Goal: Task Accomplishment & Management: Use online tool/utility

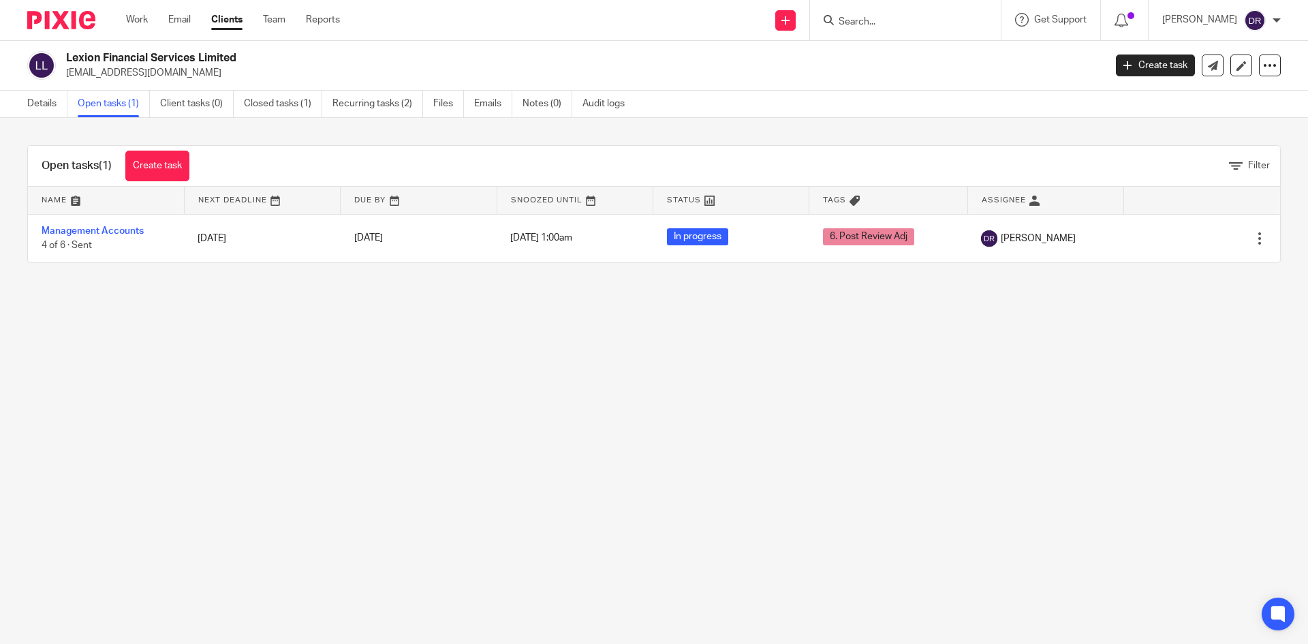
click at [875, 29] on form at bounding box center [909, 20] width 145 height 17
click at [870, 14] on form at bounding box center [909, 20] width 145 height 17
click at [870, 20] on input "Search" at bounding box center [898, 22] width 123 height 12
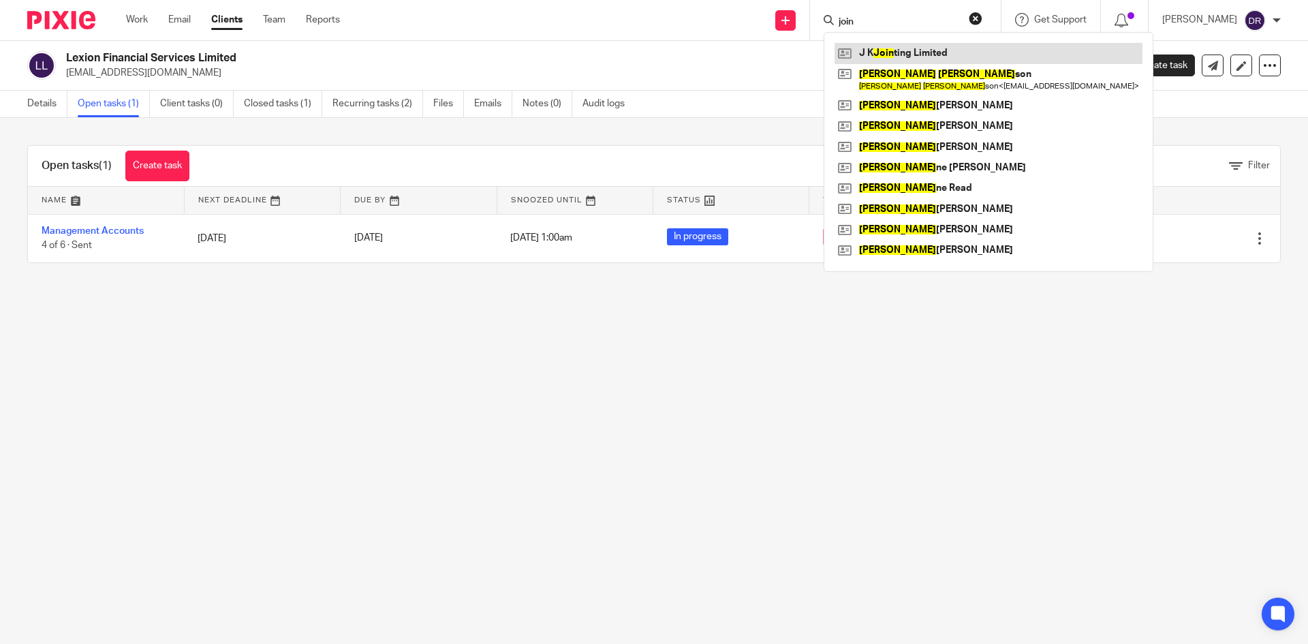
type input "join"
click at [893, 48] on link at bounding box center [988, 53] width 308 height 20
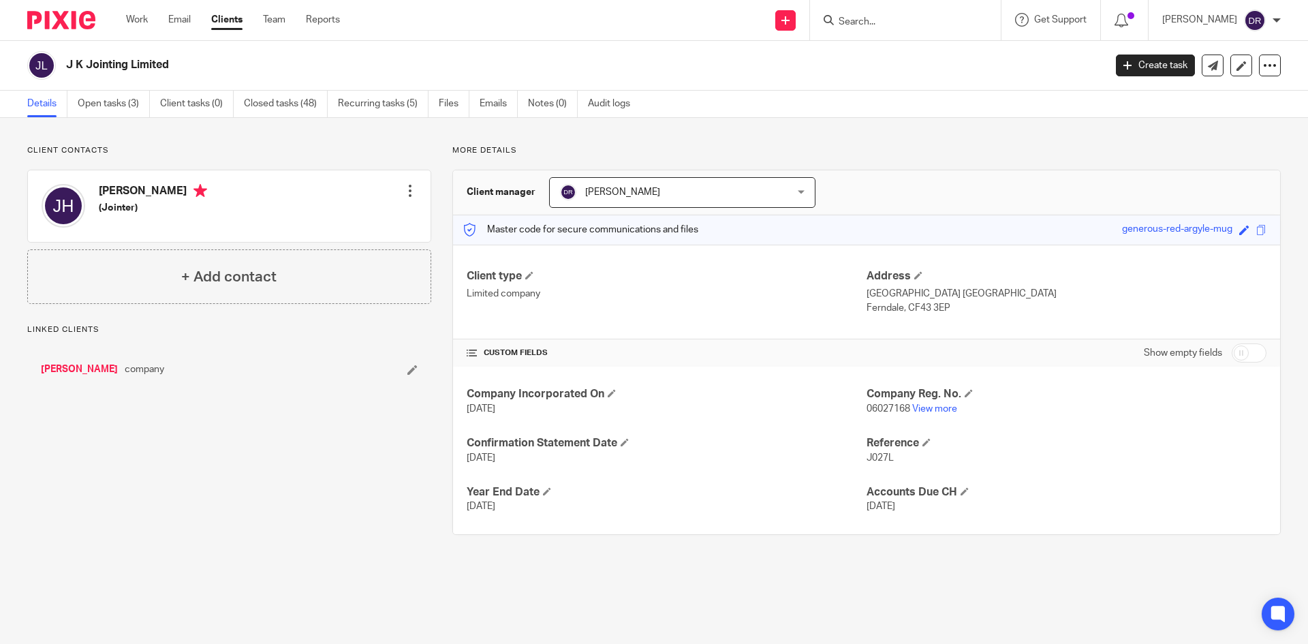
click at [126, 86] on div "J K Jointing Limited Create task Update from Companies House Export data Merge …" at bounding box center [654, 66] width 1308 height 50
click at [127, 106] on link "Open tasks (3)" at bounding box center [114, 104] width 72 height 27
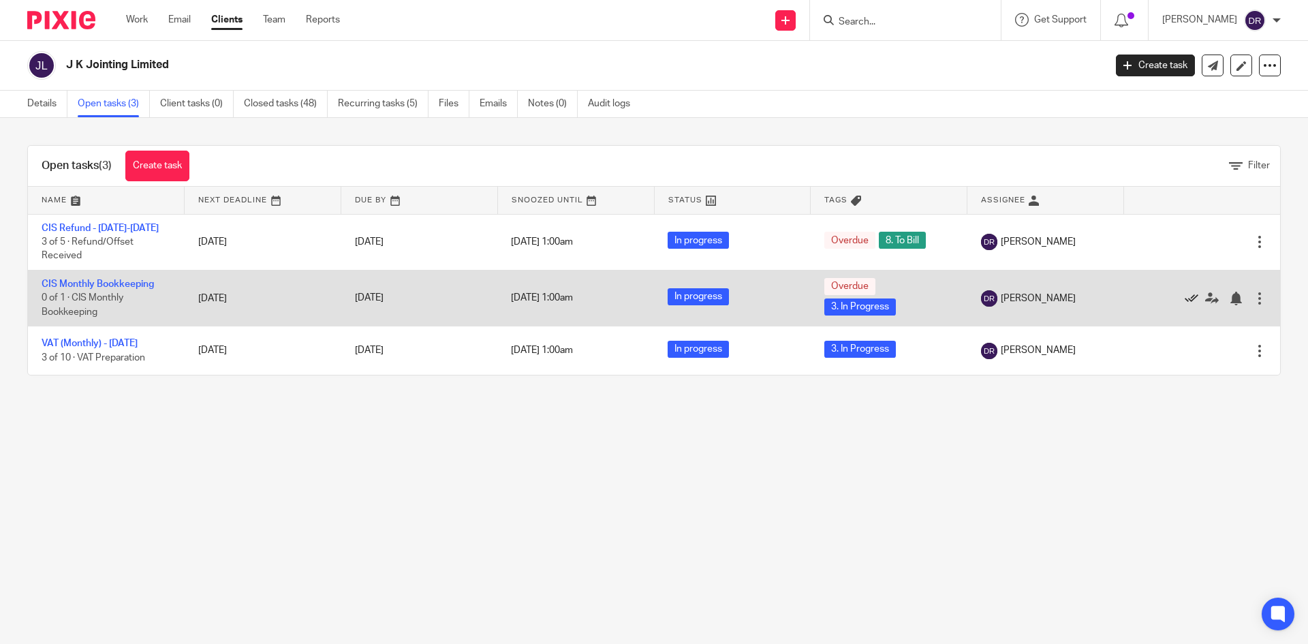
click at [1184, 297] on icon at bounding box center [1191, 298] width 14 height 14
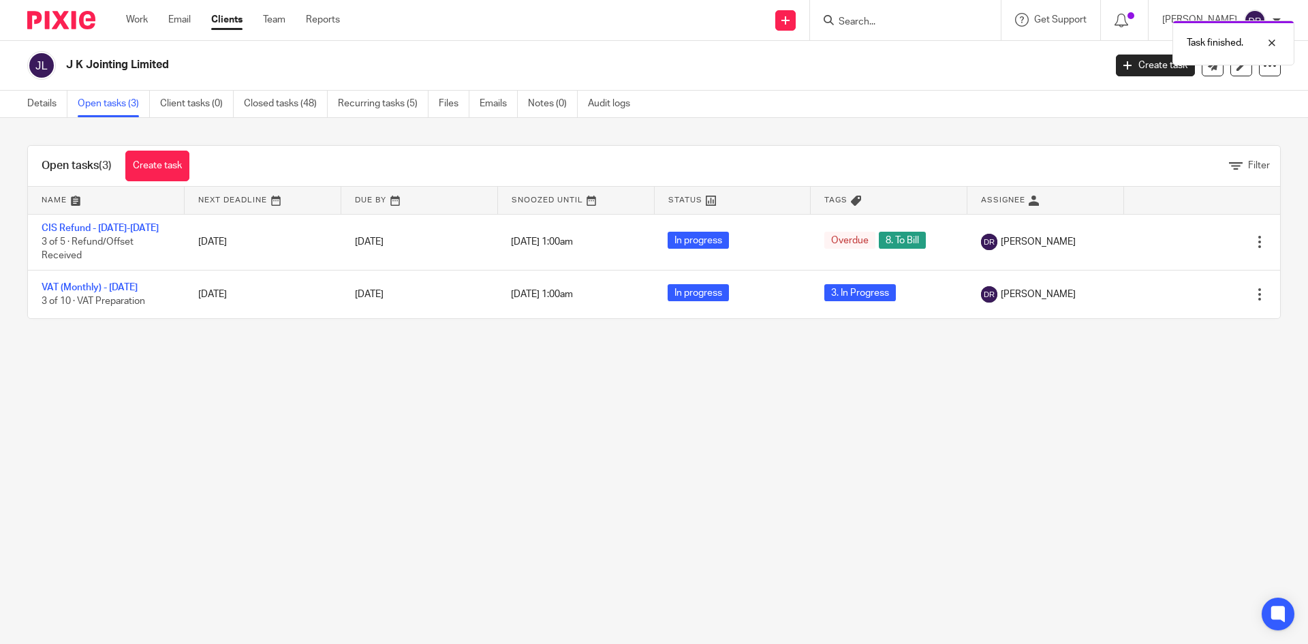
click at [49, 14] on img at bounding box center [61, 20] width 68 height 18
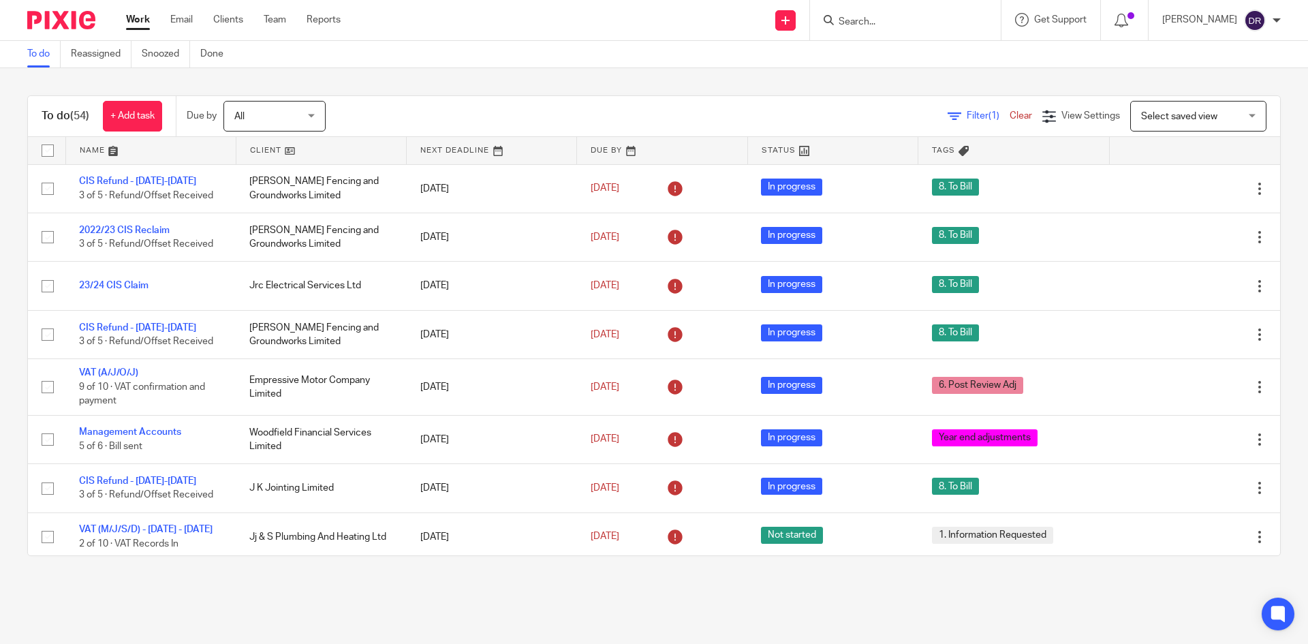
click at [909, 25] on input "Search" at bounding box center [898, 22] width 123 height 12
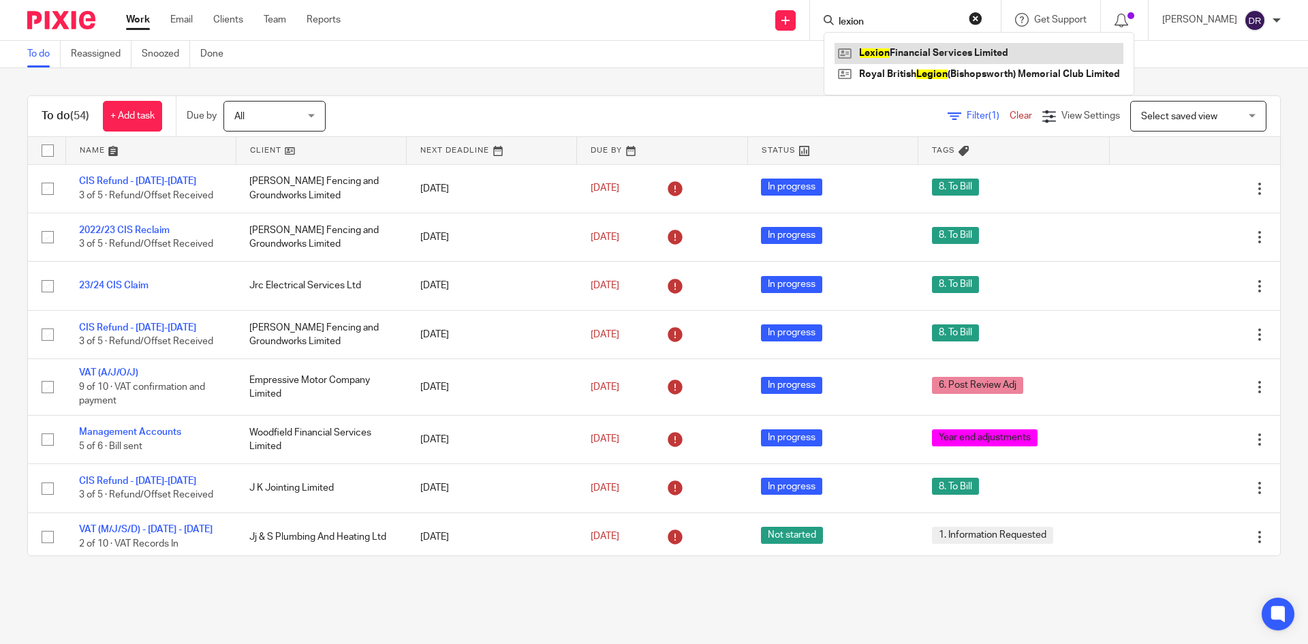
type input "lexion"
click at [913, 55] on link at bounding box center [978, 53] width 289 height 20
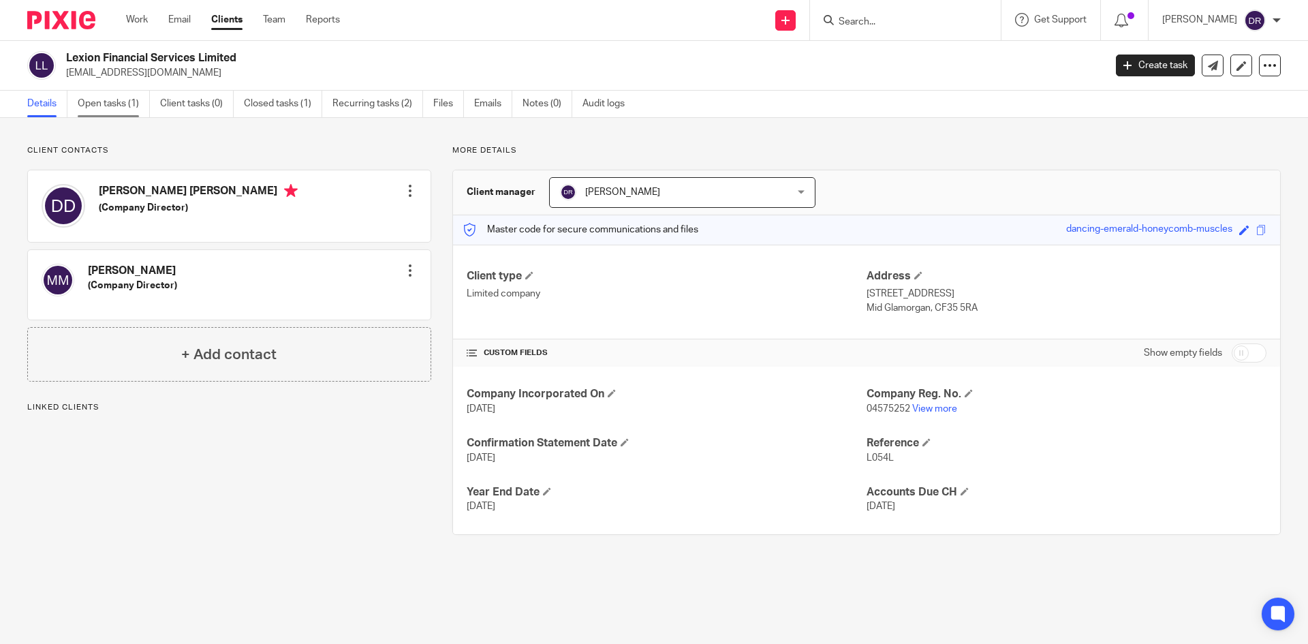
click at [110, 95] on link "Open tasks (1)" at bounding box center [114, 104] width 72 height 27
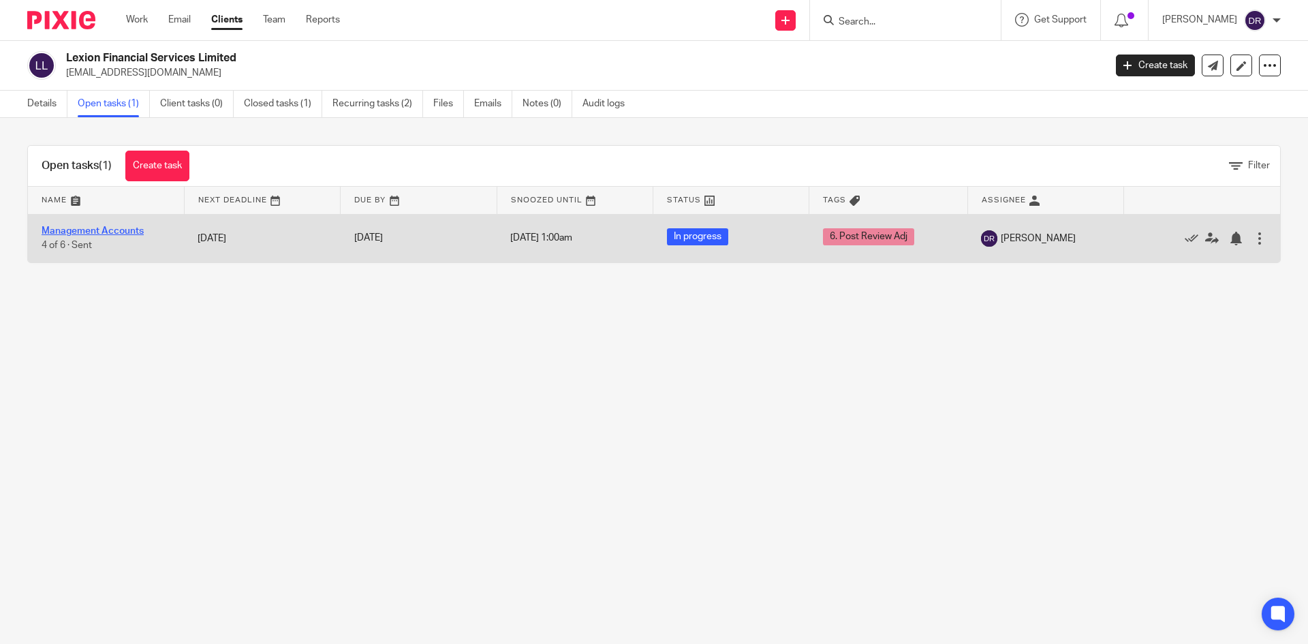
click at [119, 227] on link "Management Accounts" at bounding box center [93, 231] width 102 height 10
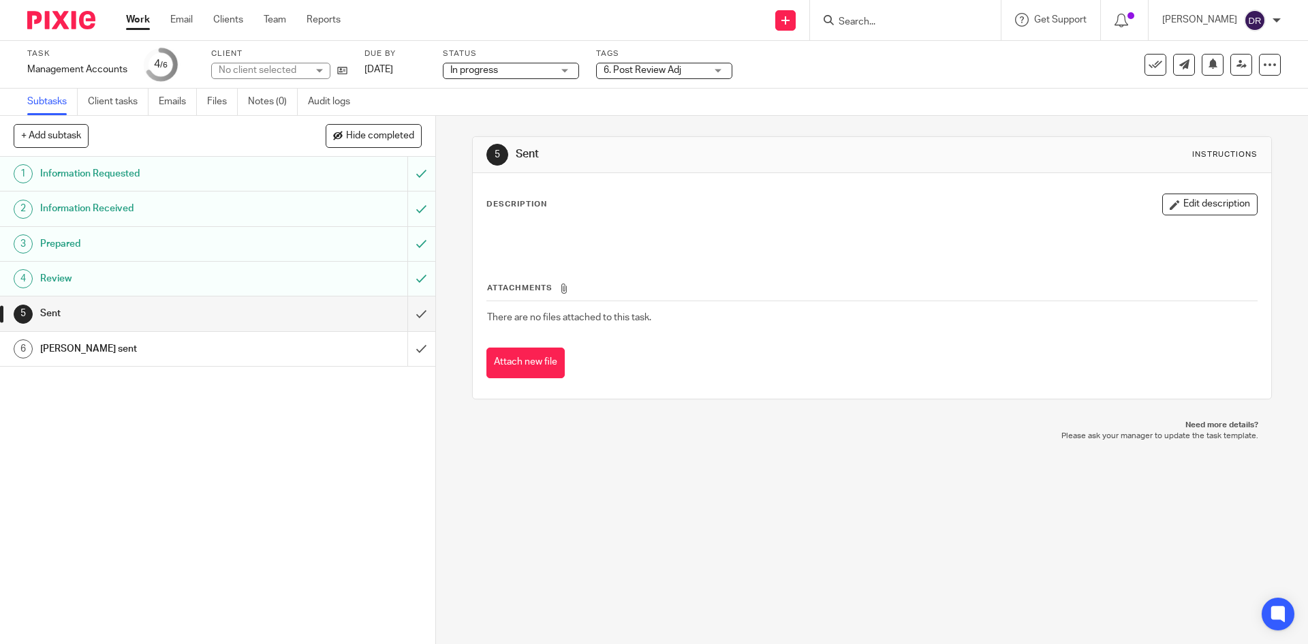
click at [612, 72] on span "6. Post Review Adj" at bounding box center [642, 70] width 78 height 10
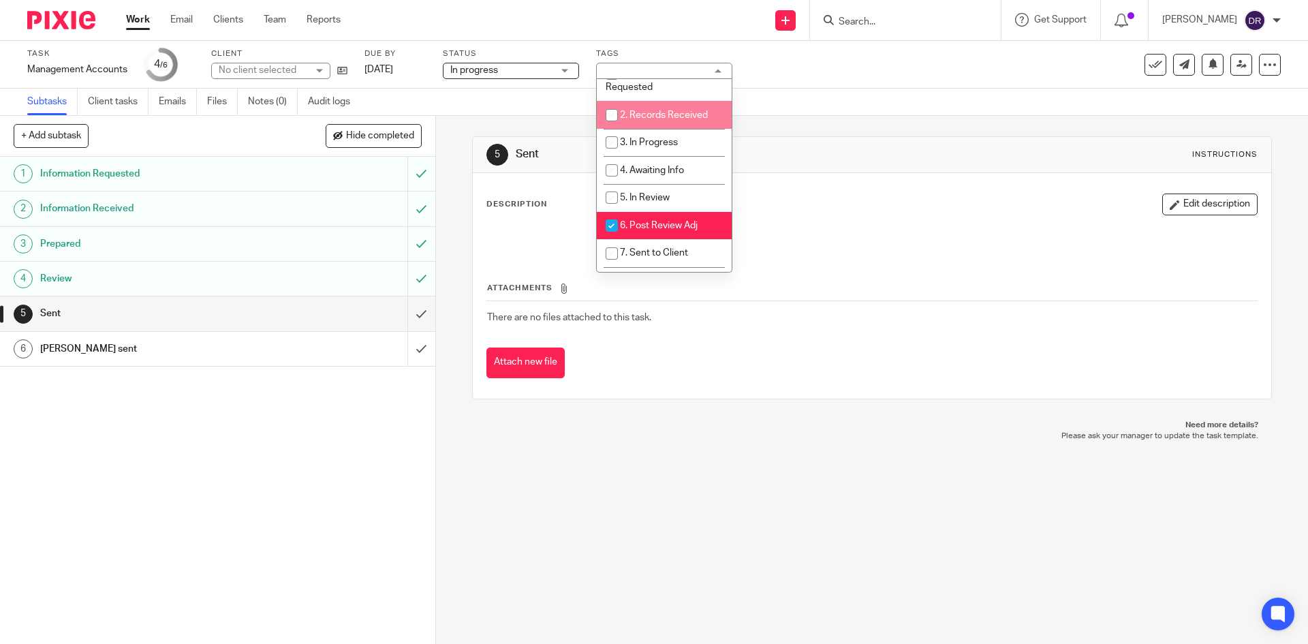
scroll to position [136, 0]
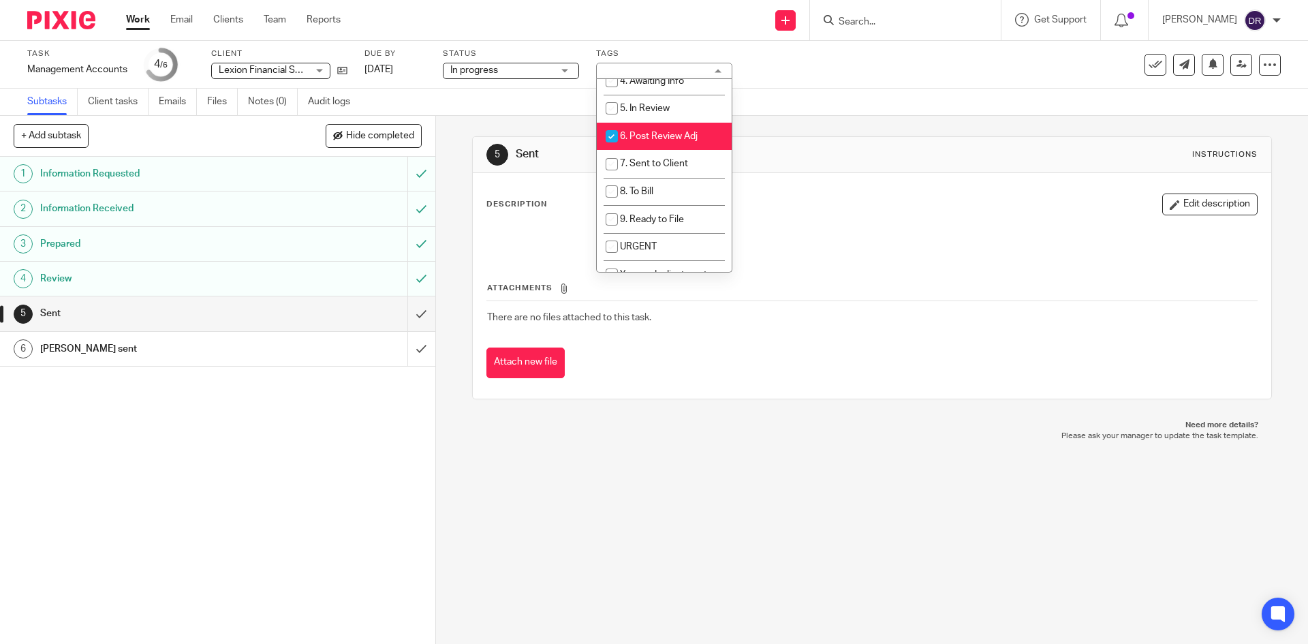
click at [640, 136] on span "6. Post Review Adj" at bounding box center [659, 136] width 78 height 10
checkbox input "false"
click at [642, 153] on li "7. Sent to Client" at bounding box center [664, 164] width 135 height 28
checkbox input "true"
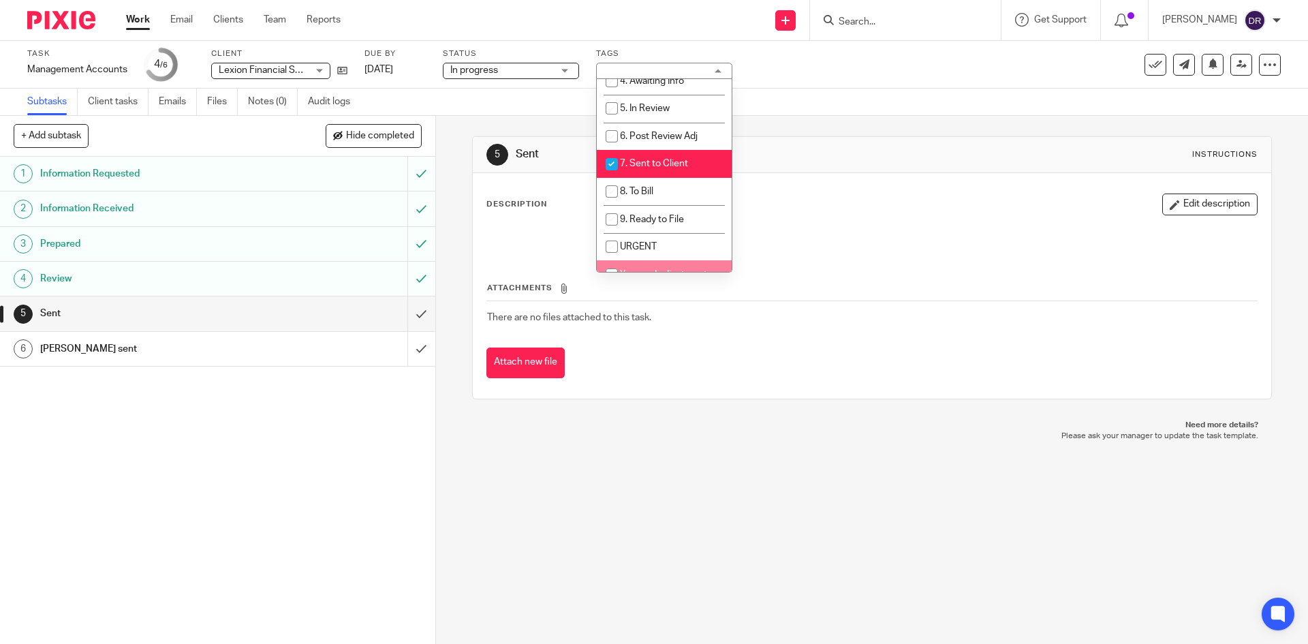
click at [659, 462] on div "5 Sent Instructions Description Edit description Attachments There are no files…" at bounding box center [872, 380] width 872 height 528
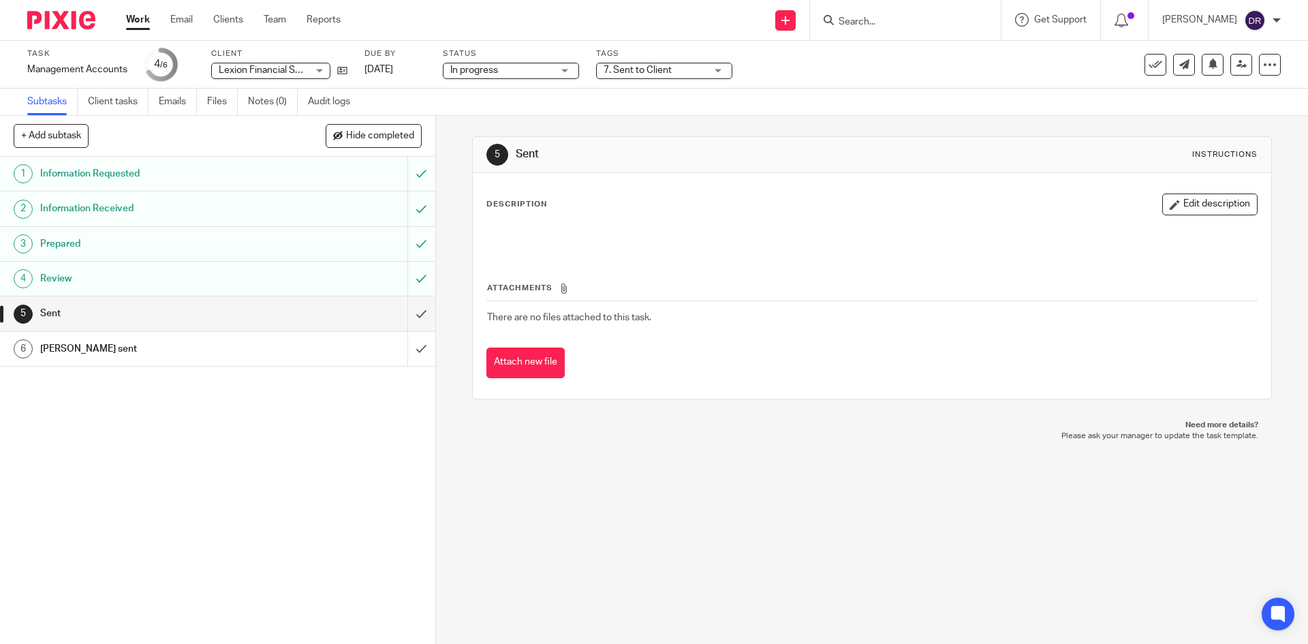
click at [78, 17] on img at bounding box center [61, 20] width 68 height 18
